Goal: Check status: Check status

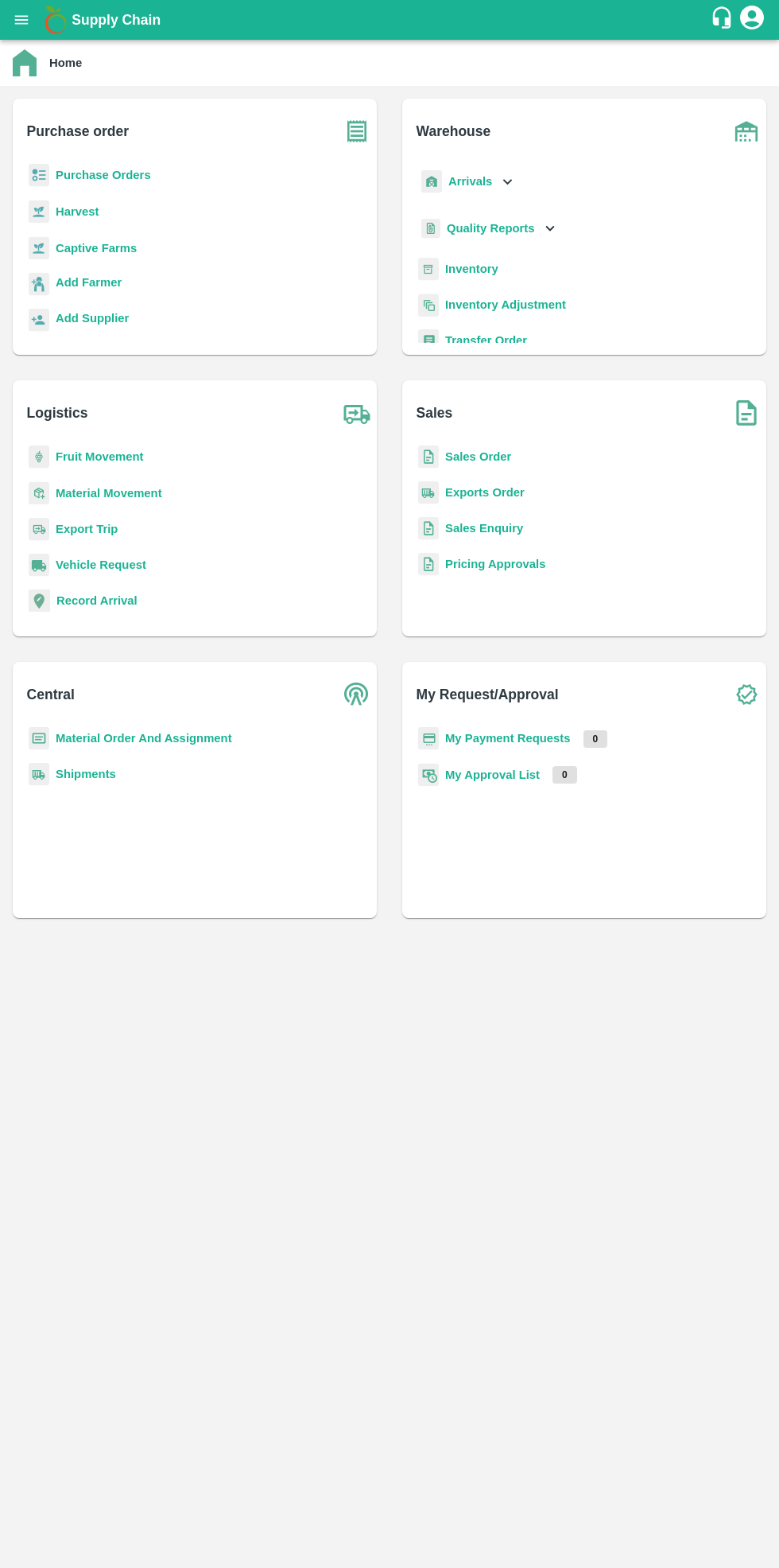
click at [115, 174] on b "Purchase Orders" at bounding box center [104, 175] width 96 height 13
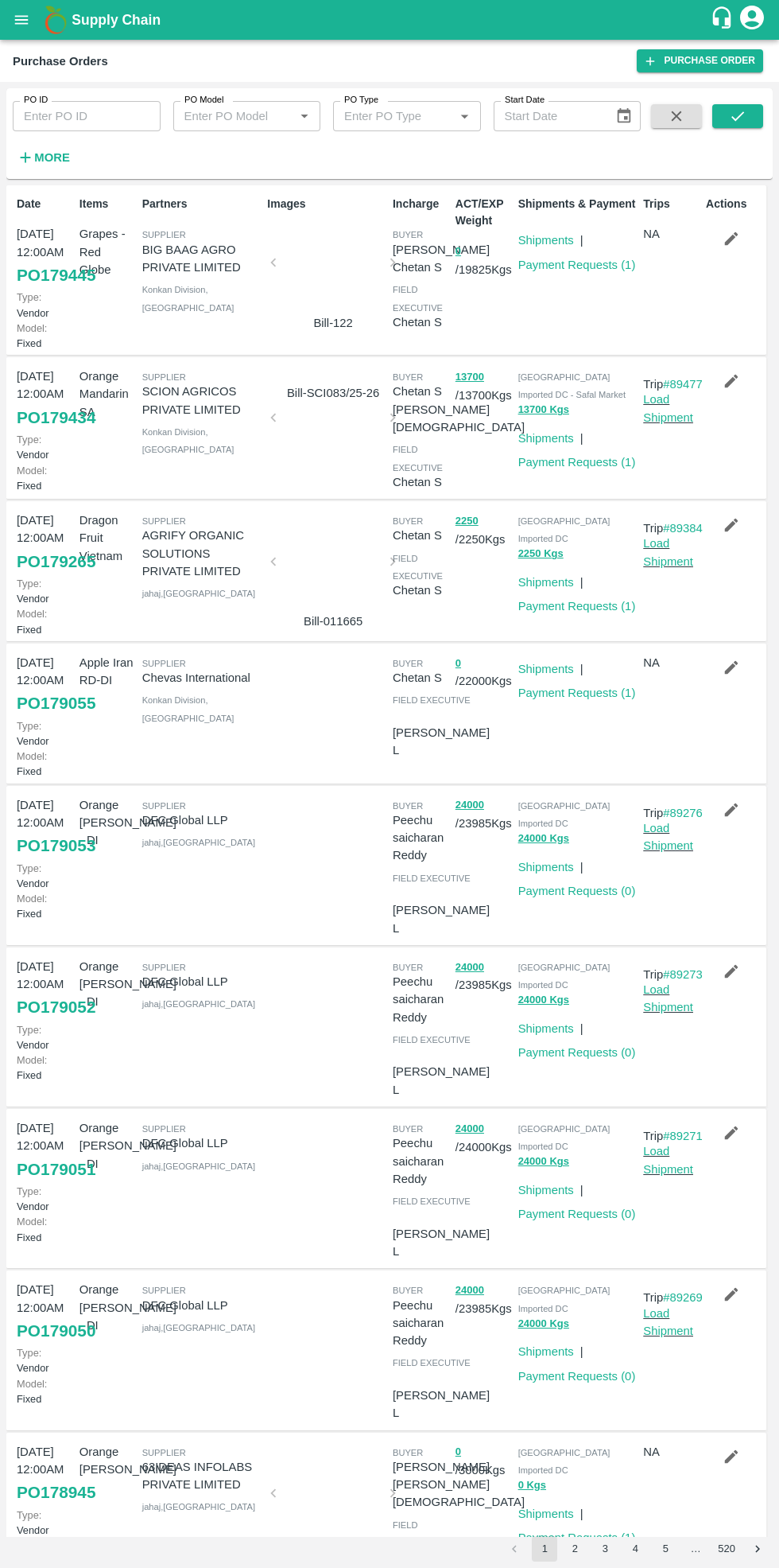
click at [567, 600] on link "Payment Requests ( 1 )" at bounding box center [578, 606] width 117 height 13
click at [575, 459] on link "Payment Requests ( 1 )" at bounding box center [578, 461] width 117 height 13
click at [580, 267] on link "Payment Requests ( 1 )" at bounding box center [578, 264] width 117 height 13
